Goal: Check status: Check status

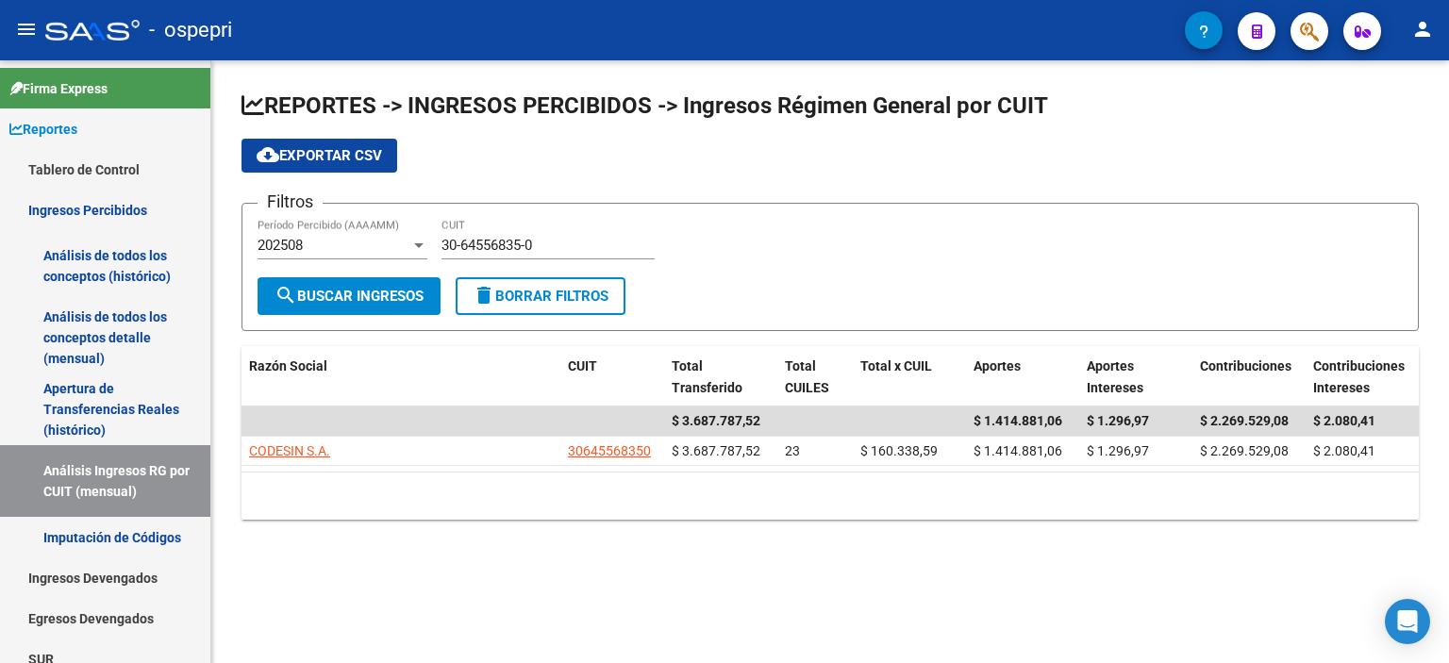
click at [1283, 304] on form "Filtros 202508 Período Percibido (AAAAMM) 30-64556835-0 CUIT search Buscar Ingr…" at bounding box center [829, 267] width 1177 height 128
drag, startPoint x: 1366, startPoint y: 100, endPoint x: 1243, endPoint y: 150, distance: 132.4
click at [1354, 110] on h1 "REPORTES -> INGRESOS PERCIBIDOS -> Ingresos Régimen General por CUIT" at bounding box center [829, 107] width 1177 height 33
click at [491, 234] on div "30-64556835-0 CUIT" at bounding box center [547, 239] width 213 height 41
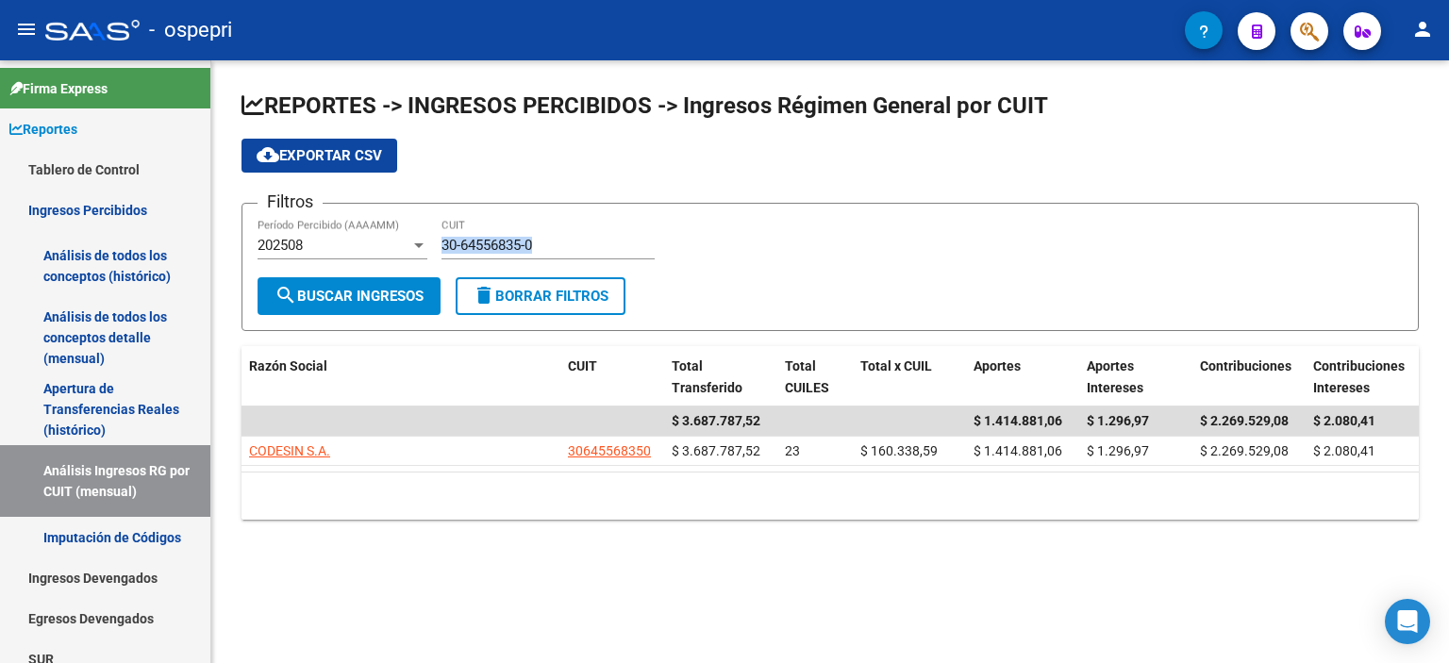
click at [491, 234] on div "30-64556835-0 CUIT" at bounding box center [547, 239] width 213 height 41
click at [491, 240] on input "30-64556835-0" at bounding box center [547, 245] width 213 height 17
paste input "71629406"
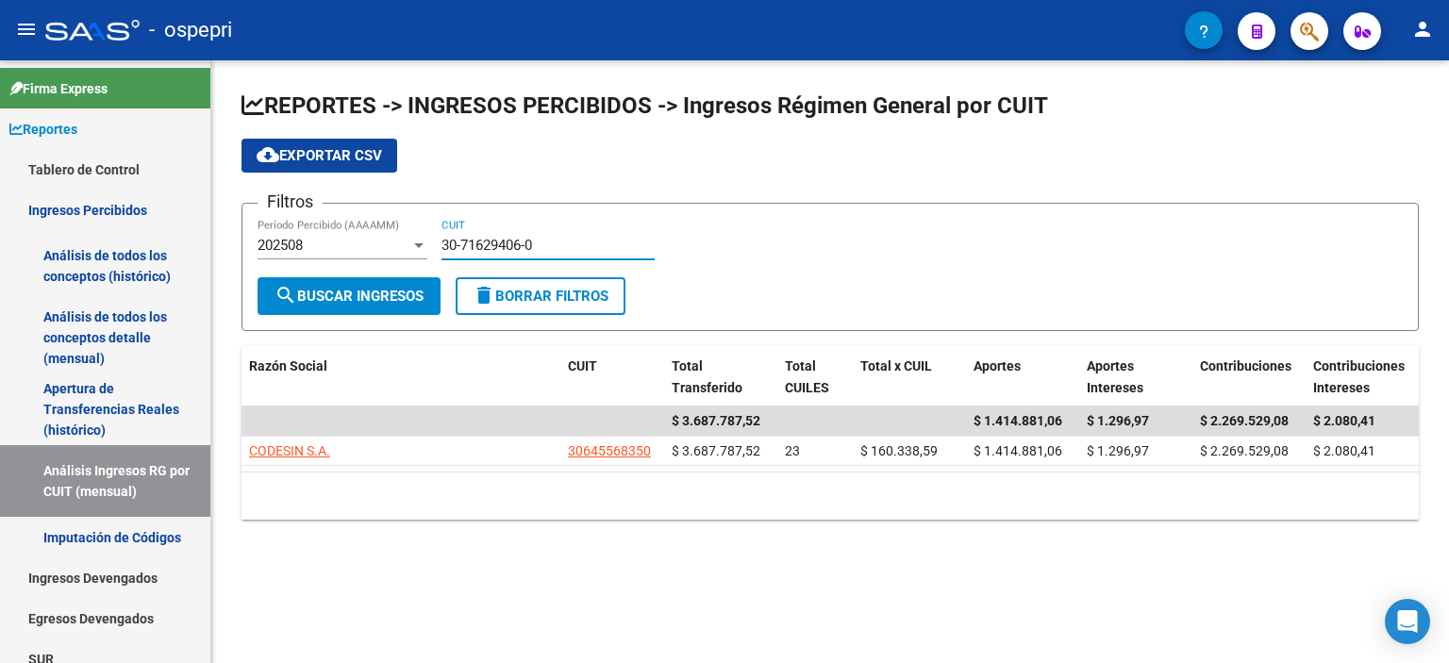
type input "30-71629406-0"
click at [389, 290] on span "search Buscar Ingresos" at bounding box center [348, 296] width 149 height 17
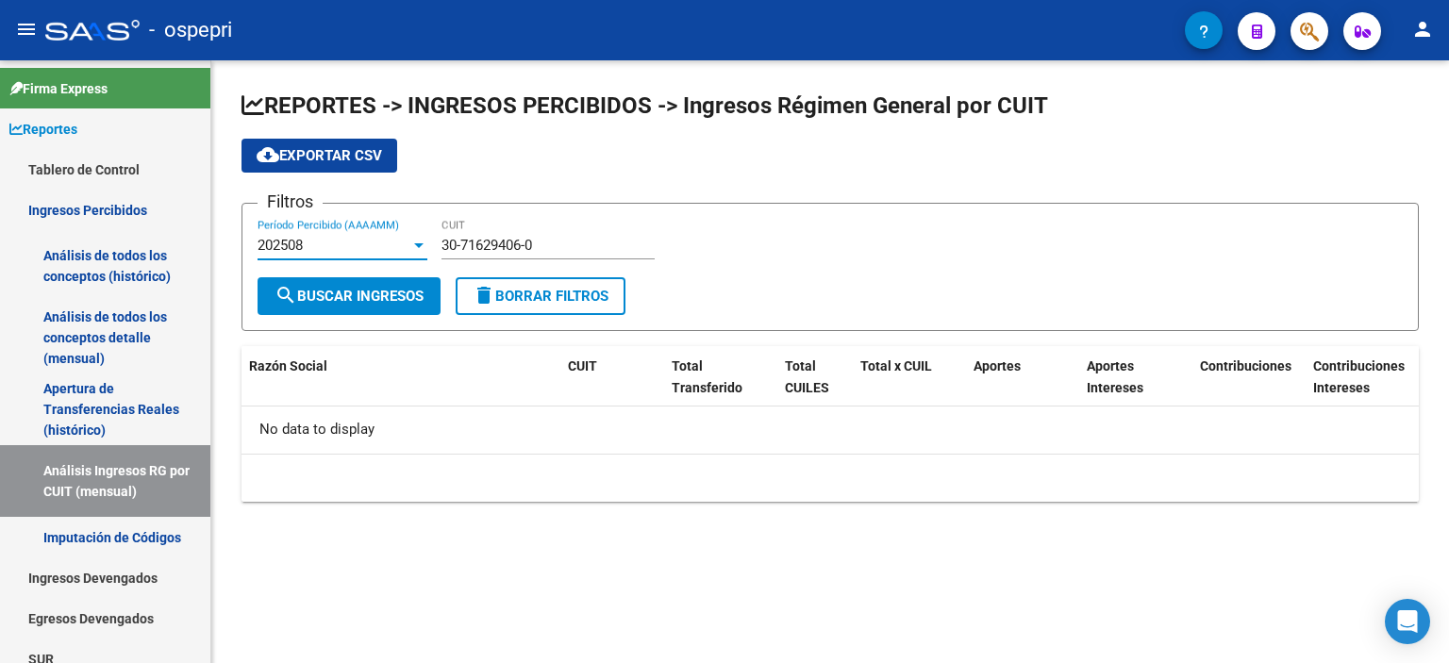
click at [402, 248] on div "202508" at bounding box center [333, 245] width 153 height 17
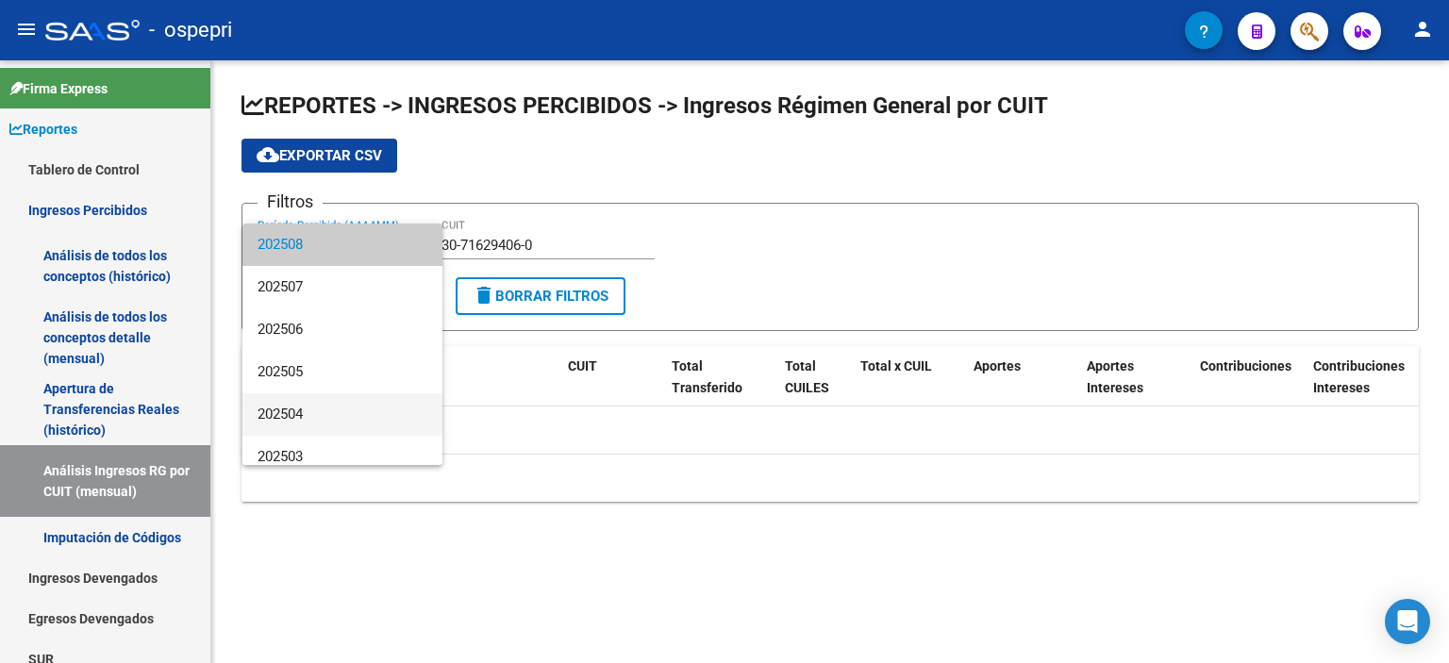
click at [313, 425] on span "202504" at bounding box center [342, 414] width 170 height 42
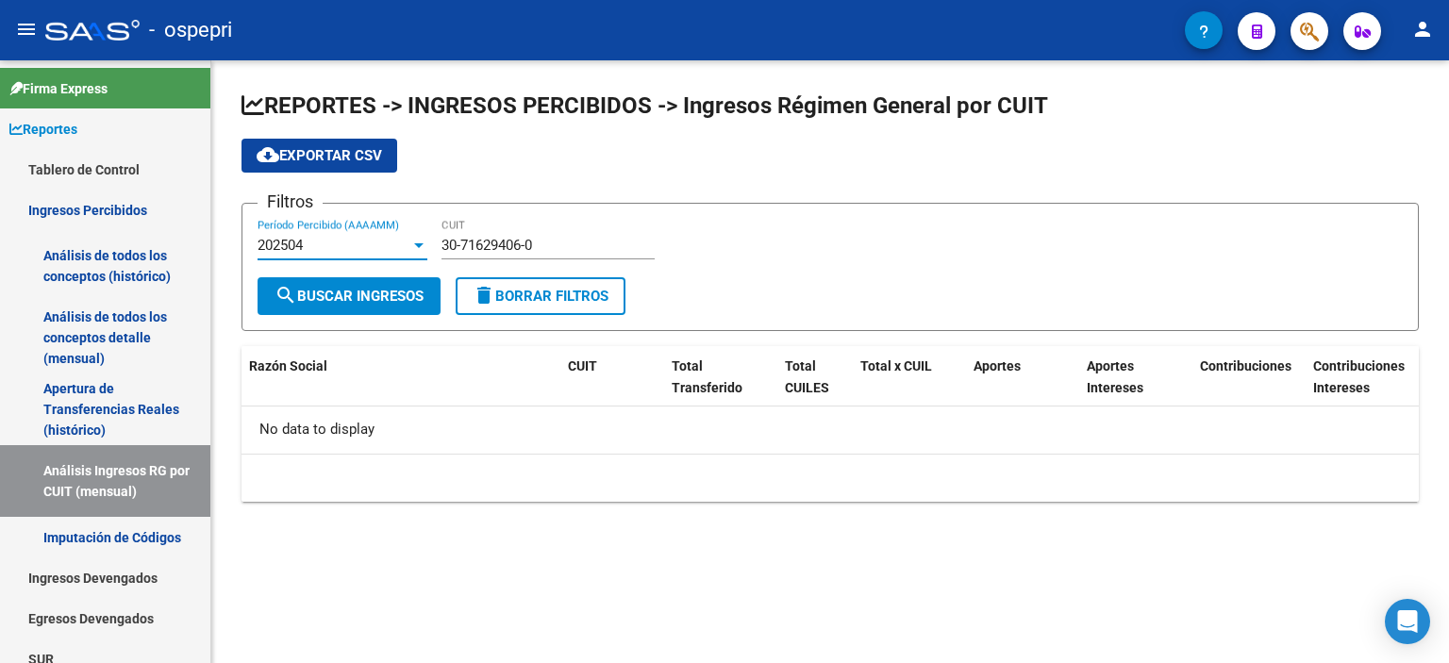
click at [352, 244] on div "202504" at bounding box center [333, 245] width 153 height 17
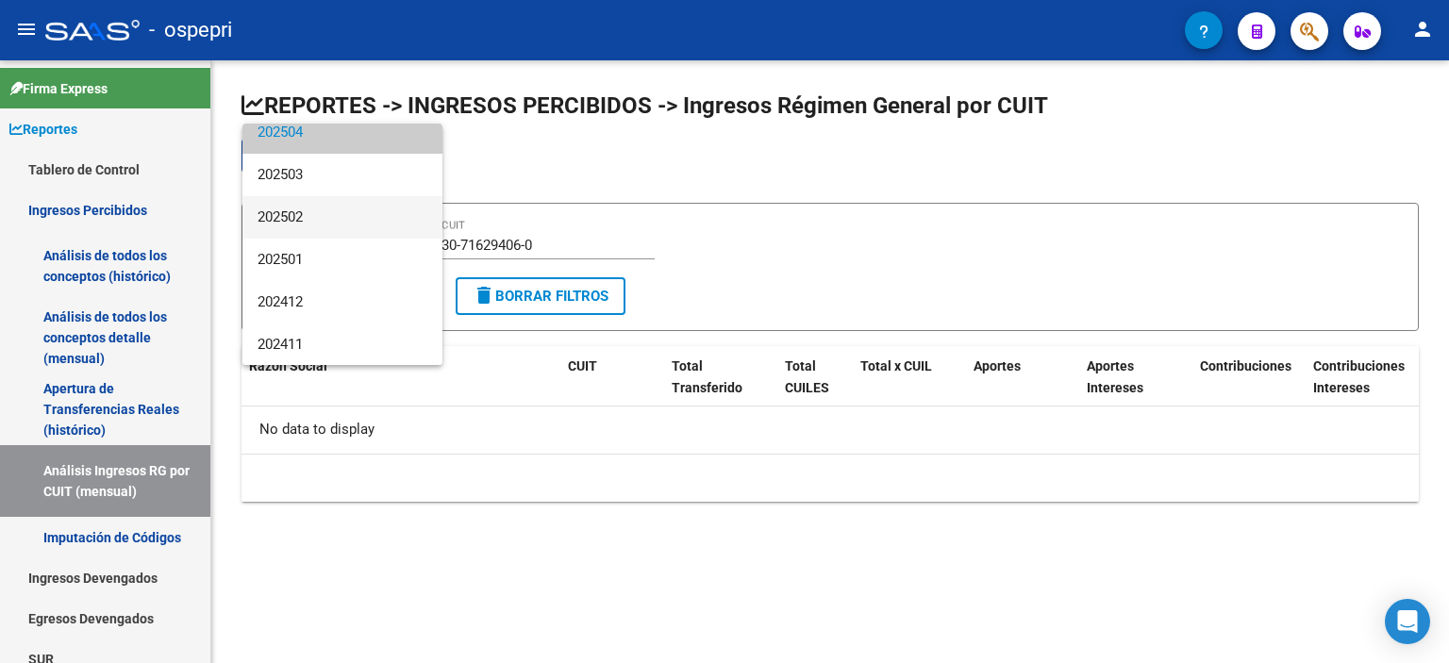
scroll to position [353, 0]
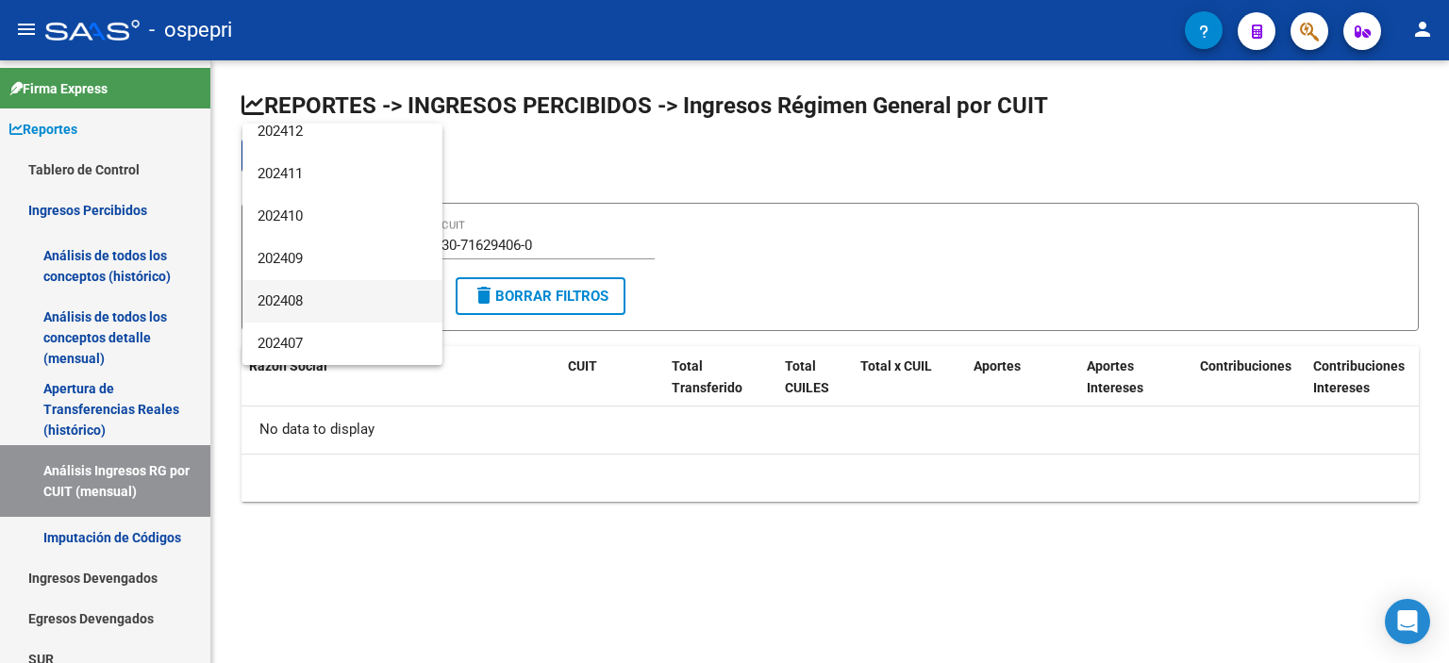
click at [331, 286] on span "202408" at bounding box center [342, 301] width 170 height 42
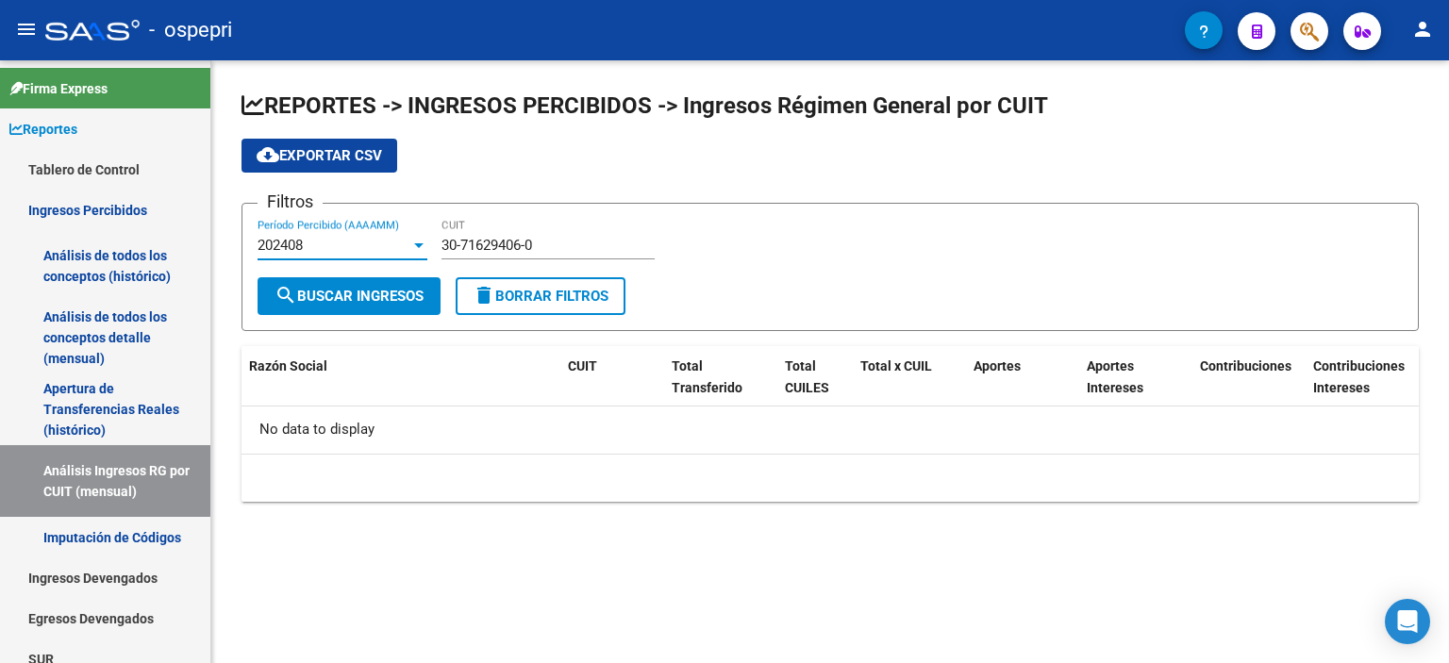
click at [381, 252] on div "202408" at bounding box center [333, 245] width 153 height 17
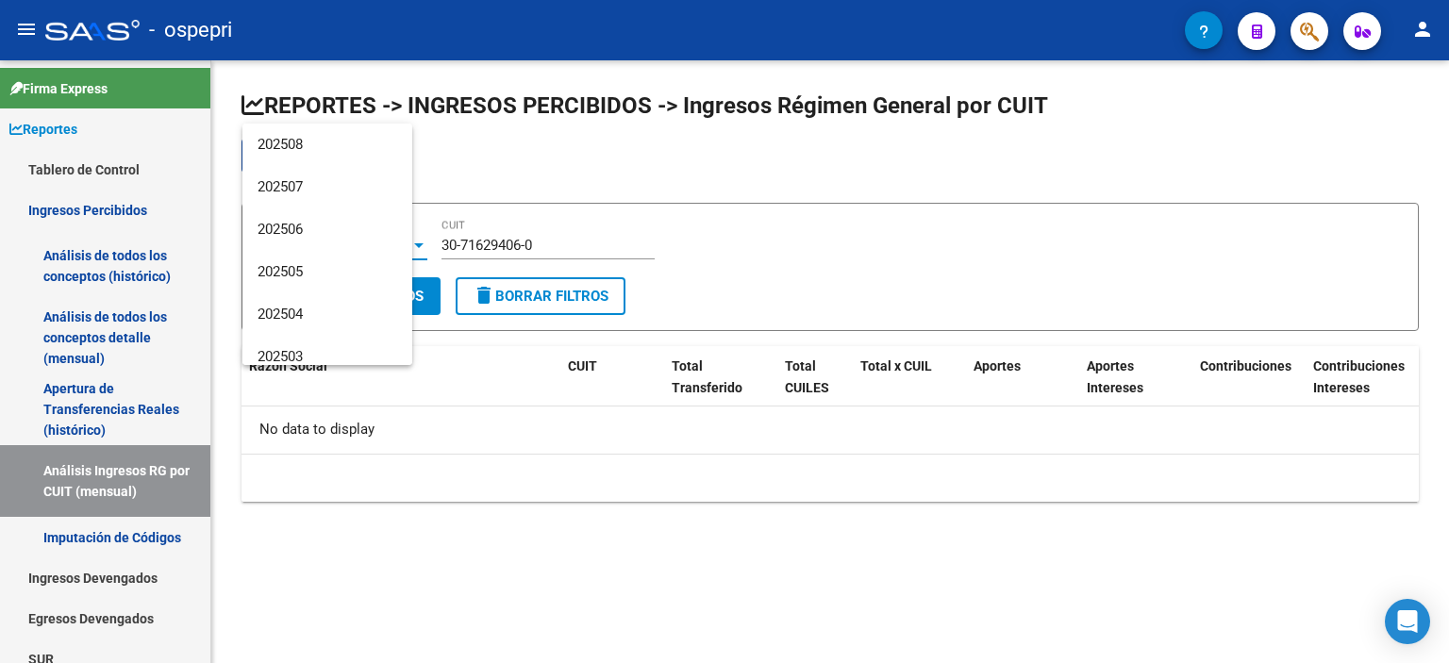
scroll to position [409, 0]
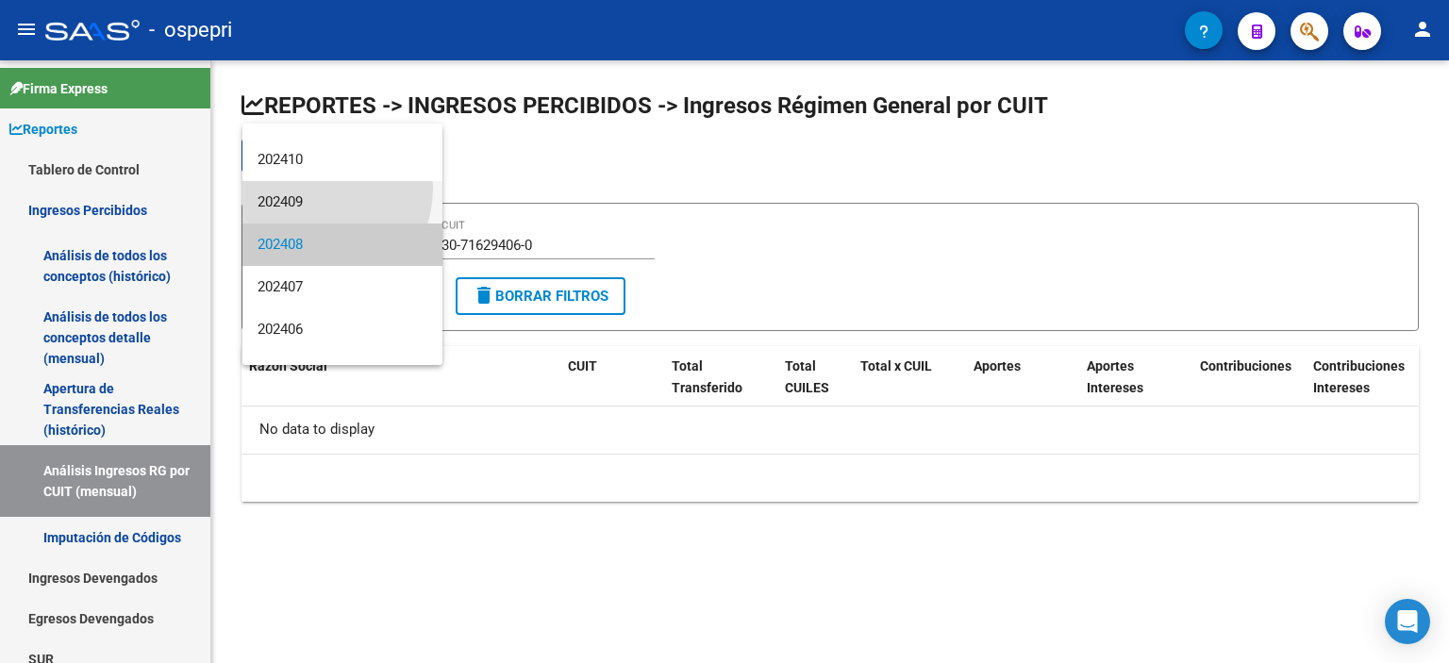
click at [305, 187] on span "202409" at bounding box center [342, 202] width 170 height 42
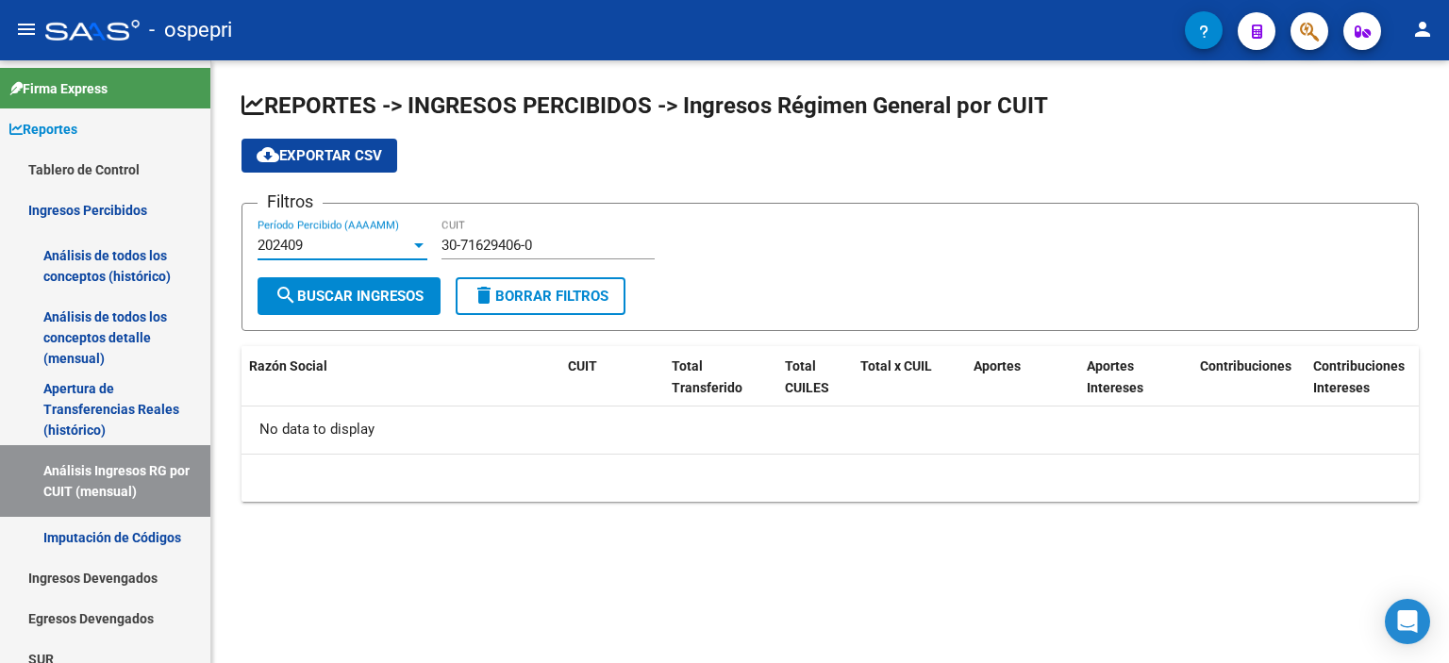
click at [362, 249] on div "202409" at bounding box center [333, 245] width 153 height 17
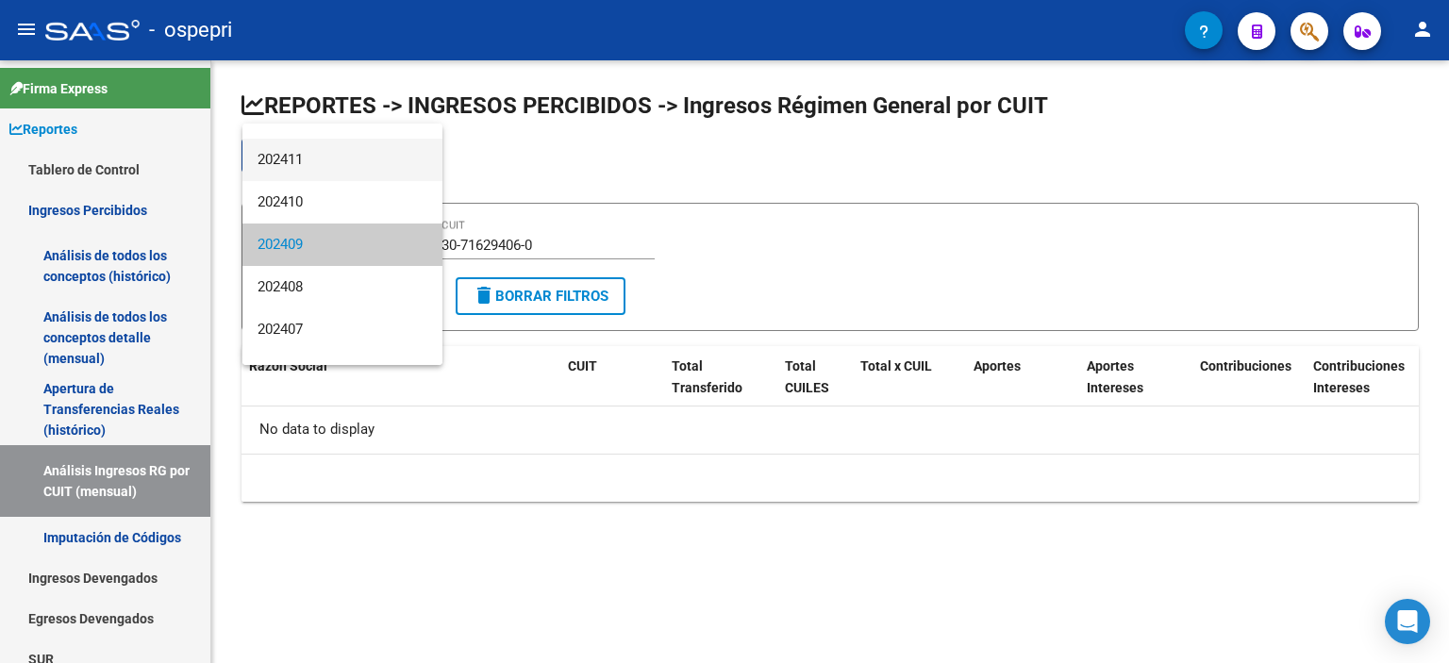
scroll to position [273, 0]
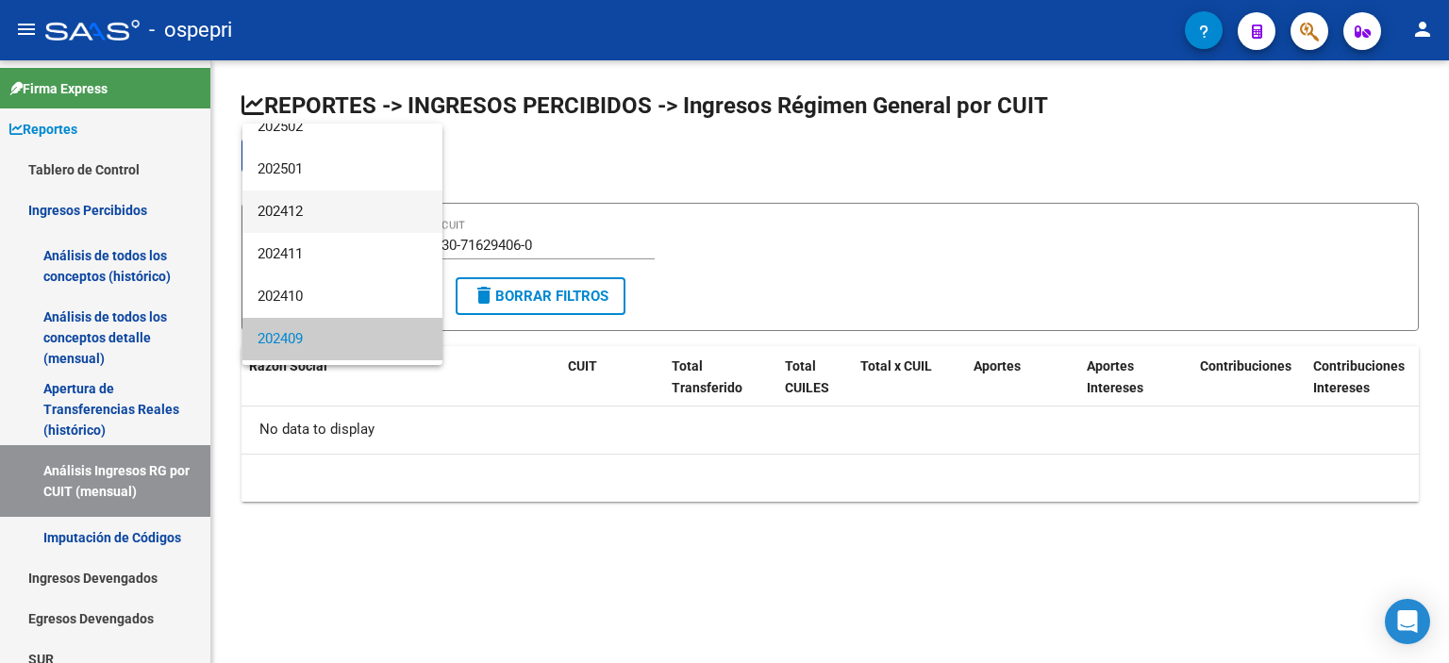
click at [313, 220] on span "202412" at bounding box center [342, 212] width 170 height 42
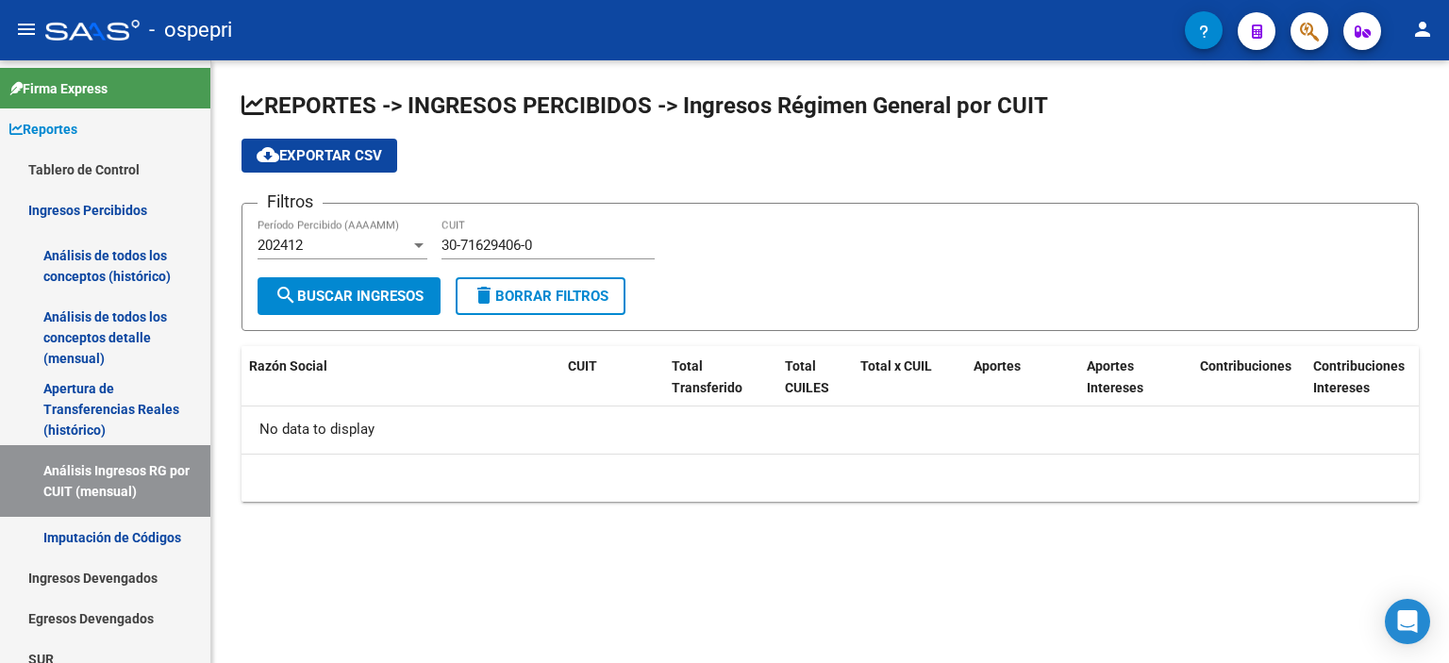
click at [406, 451] on div "No data to display" at bounding box center [829, 429] width 1177 height 47
click at [757, 506] on div "REPORTES -> INGRESOS PERCIBIDOS -> Ingresos Régimen General por CUIT cloud_down…" at bounding box center [829, 311] width 1237 height 502
